Goal: Find specific page/section: Find specific page/section

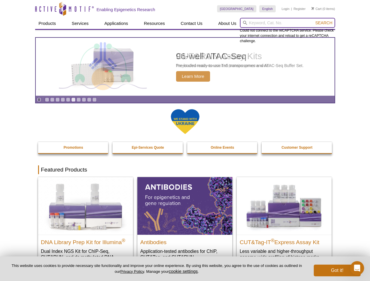
click at [287, 23] on input "search" at bounding box center [287, 23] width 95 height 10
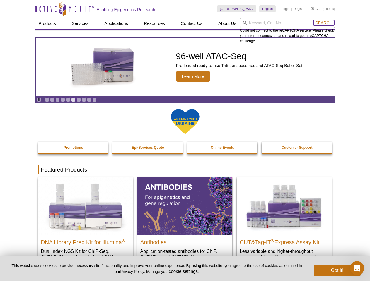
click at [323, 23] on span "Search" at bounding box center [323, 22] width 17 height 5
click at [39, 100] on icon "Pause" at bounding box center [39, 100] width 4 height 4
click at [47, 100] on link "Go to slide 1" at bounding box center [47, 99] width 4 height 4
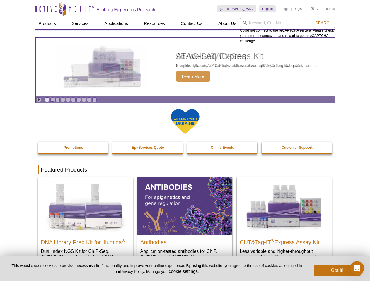
click at [52, 100] on link "Go to slide 2" at bounding box center [52, 99] width 4 height 4
